Goal: Information Seeking & Learning: Check status

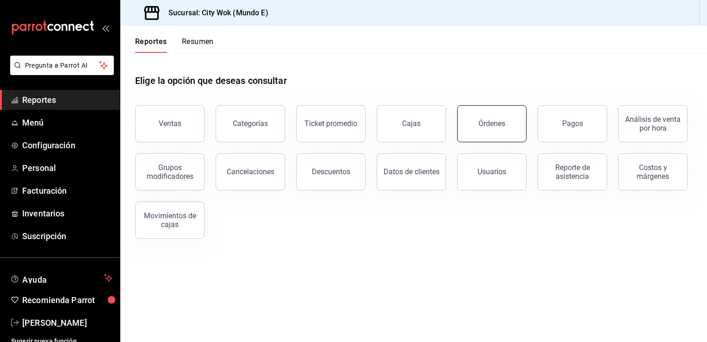
click at [499, 121] on div "Órdenes" at bounding box center [492, 123] width 27 height 9
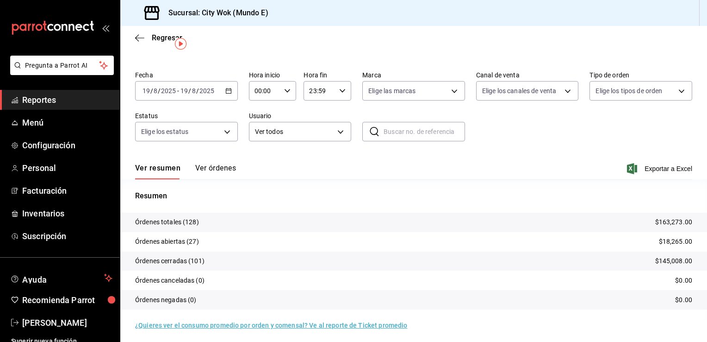
scroll to position [22, 0]
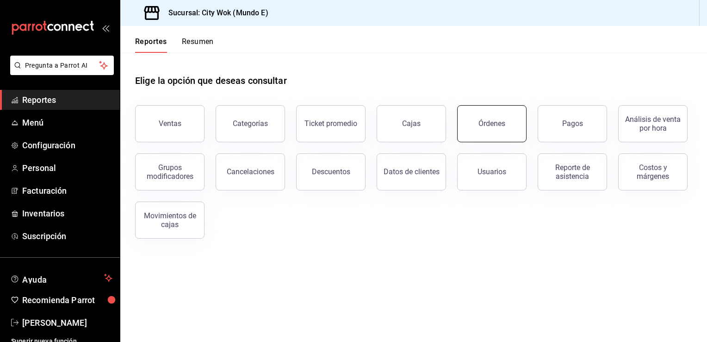
click at [473, 130] on button "Órdenes" at bounding box center [491, 123] width 69 height 37
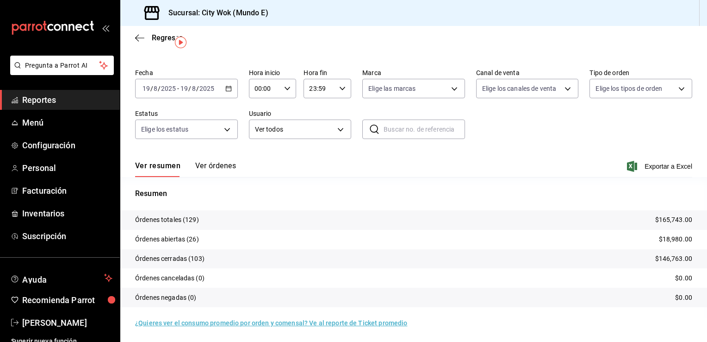
scroll to position [22, 0]
click at [624, 248] on tr "Órdenes cerradas (103) $146,763.00" at bounding box center [413, 257] width 587 height 19
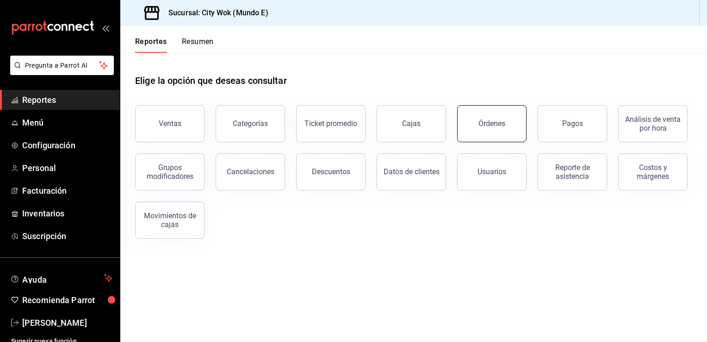
click at [489, 121] on div "Órdenes" at bounding box center [492, 123] width 27 height 9
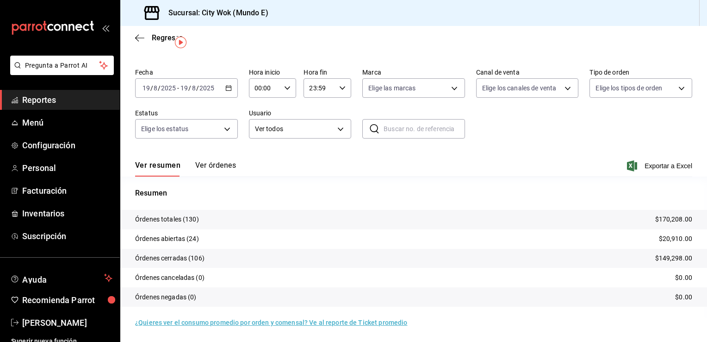
scroll to position [22, 0]
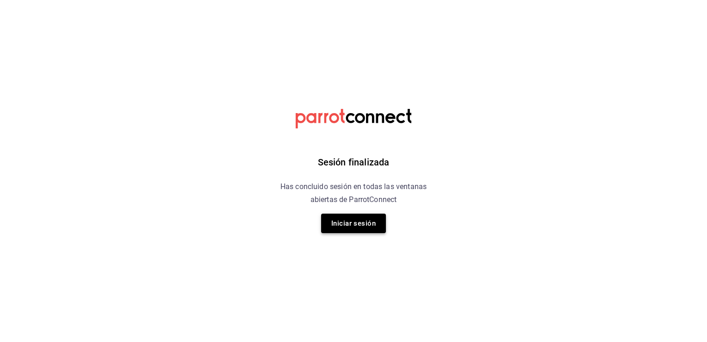
click at [346, 219] on button "Iniciar sesión" at bounding box center [353, 222] width 65 height 19
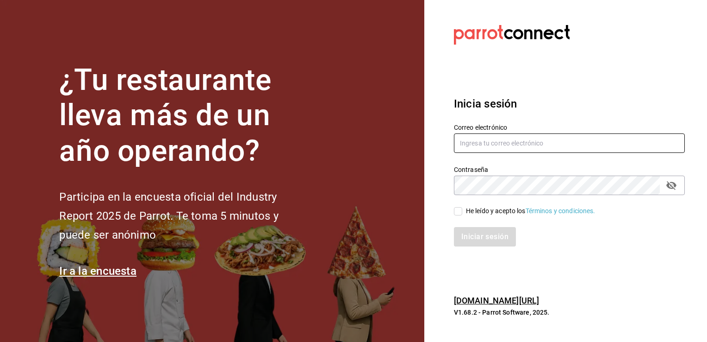
type input "cgl5644186393@gmail.com"
click at [459, 212] on input "He leído y acepto los Términos y condiciones." at bounding box center [458, 211] width 8 height 8
checkbox input "true"
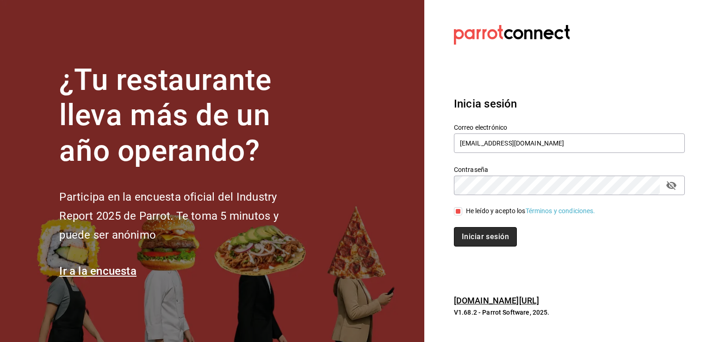
click at [475, 240] on button "Iniciar sesión" at bounding box center [485, 236] width 63 height 19
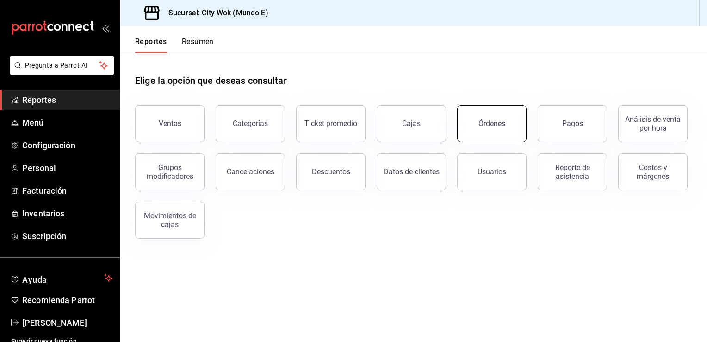
click at [504, 126] on div "Órdenes" at bounding box center [492, 123] width 27 height 9
click at [496, 115] on button "Órdenes" at bounding box center [491, 123] width 69 height 37
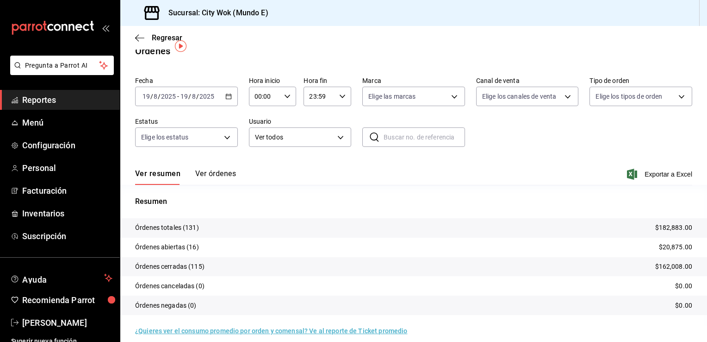
scroll to position [19, 0]
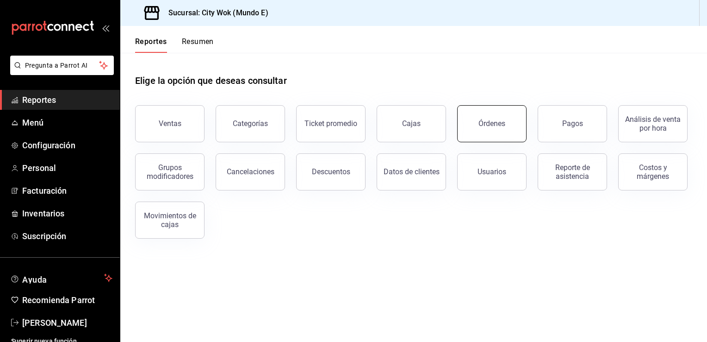
click at [509, 106] on button "Órdenes" at bounding box center [491, 123] width 69 height 37
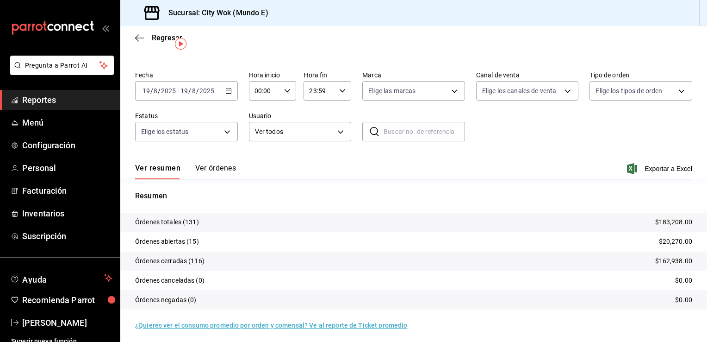
scroll to position [22, 0]
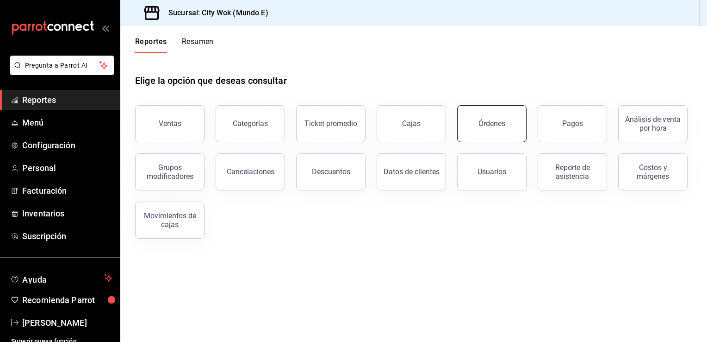
click at [502, 136] on button "Órdenes" at bounding box center [491, 123] width 69 height 37
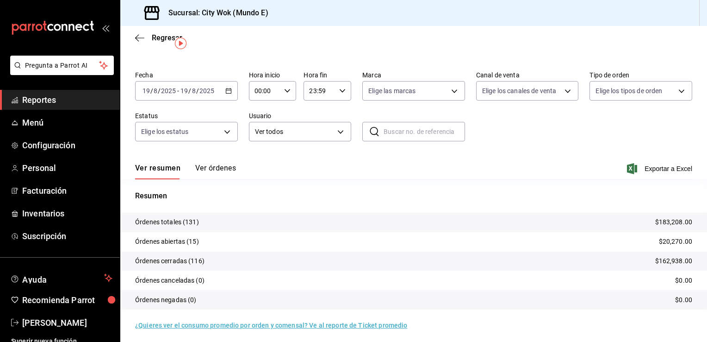
scroll to position [22, 0]
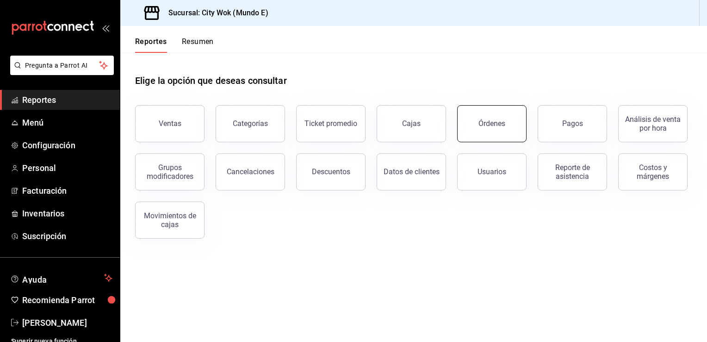
click at [507, 132] on button "Órdenes" at bounding box center [491, 123] width 69 height 37
